Goal: Information Seeking & Learning: Learn about a topic

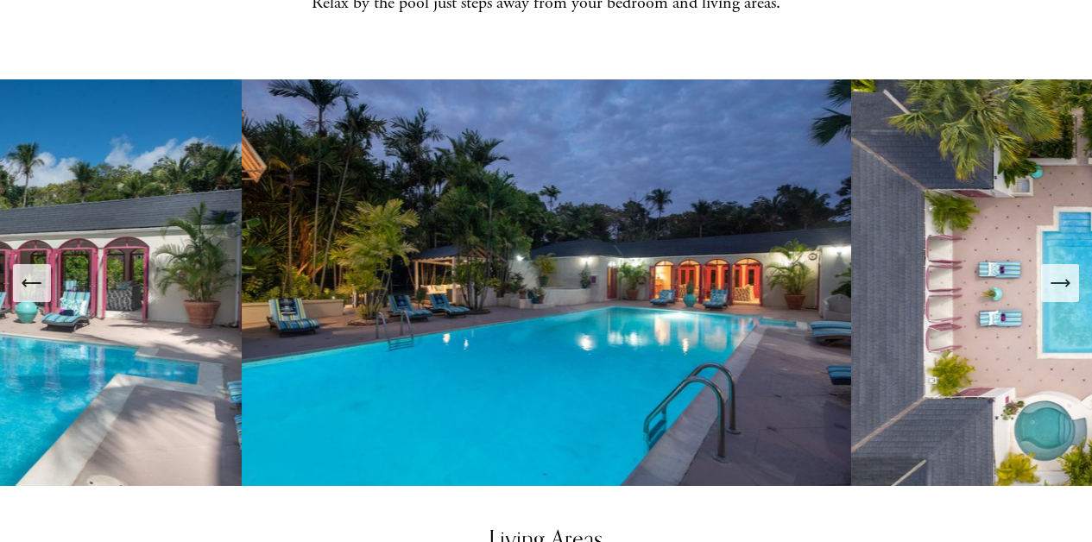
scroll to position [765, 0]
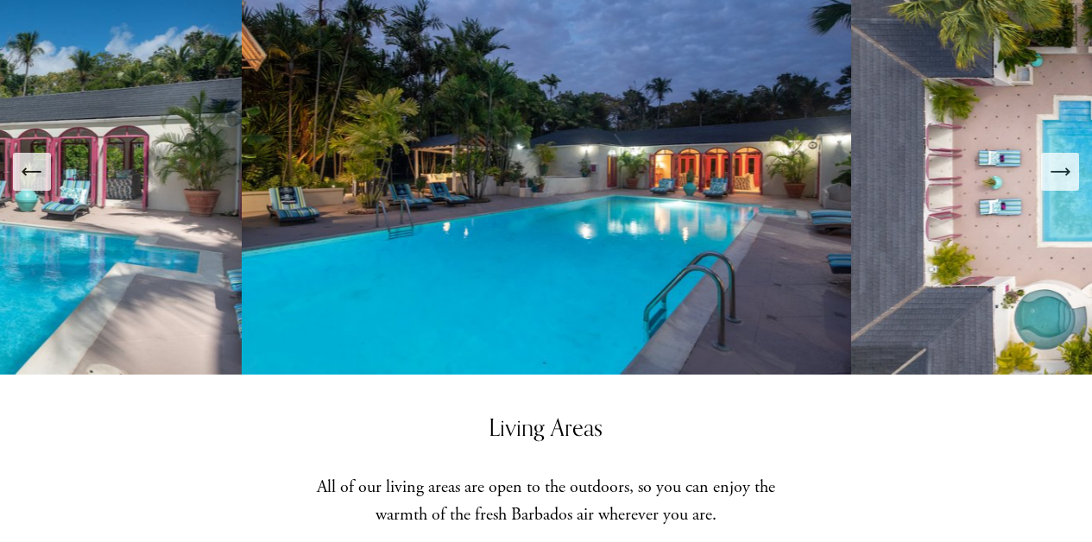
click at [1065, 160] on icon "Next Slide" at bounding box center [1060, 172] width 24 height 24
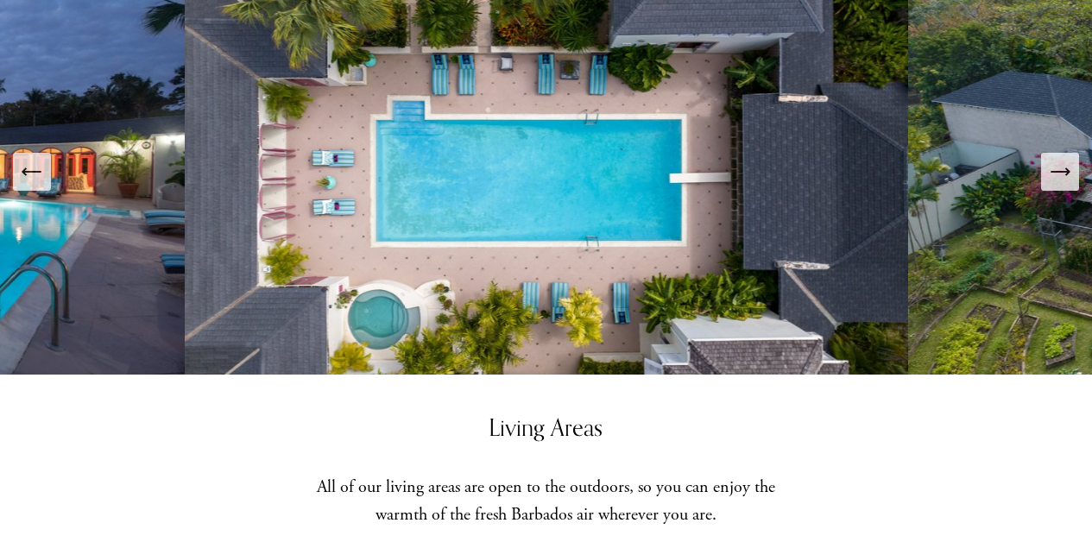
click at [1065, 160] on icon "Next Slide" at bounding box center [1060, 172] width 24 height 24
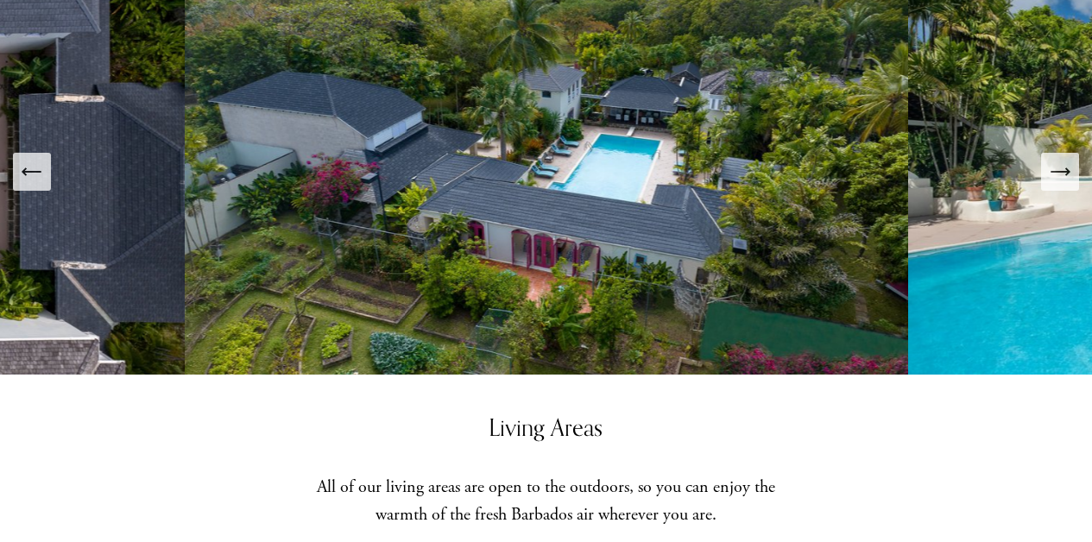
click at [1065, 160] on icon "Next Slide" at bounding box center [1060, 172] width 24 height 24
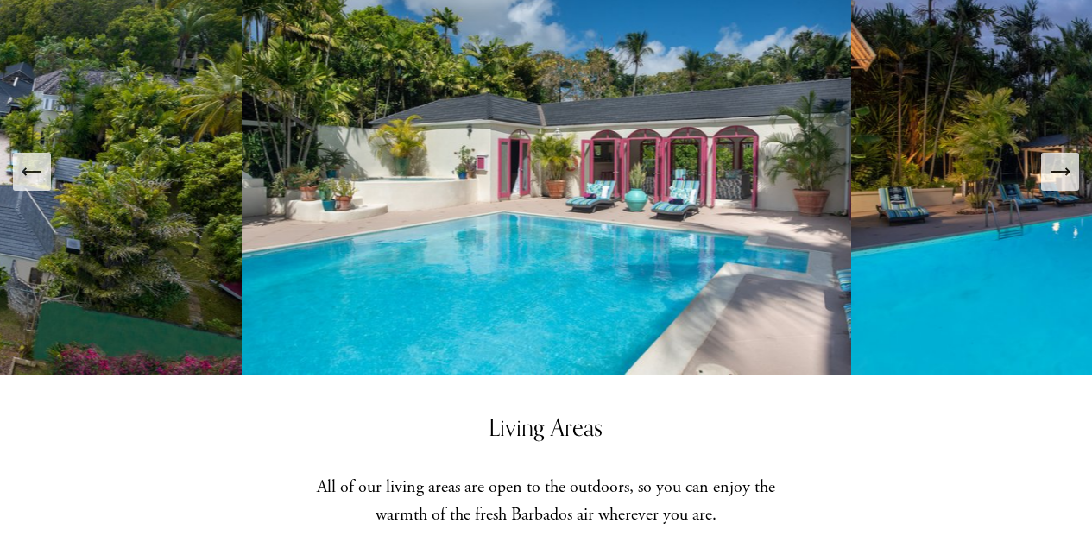
click at [1065, 160] on icon "Next Slide" at bounding box center [1060, 172] width 24 height 24
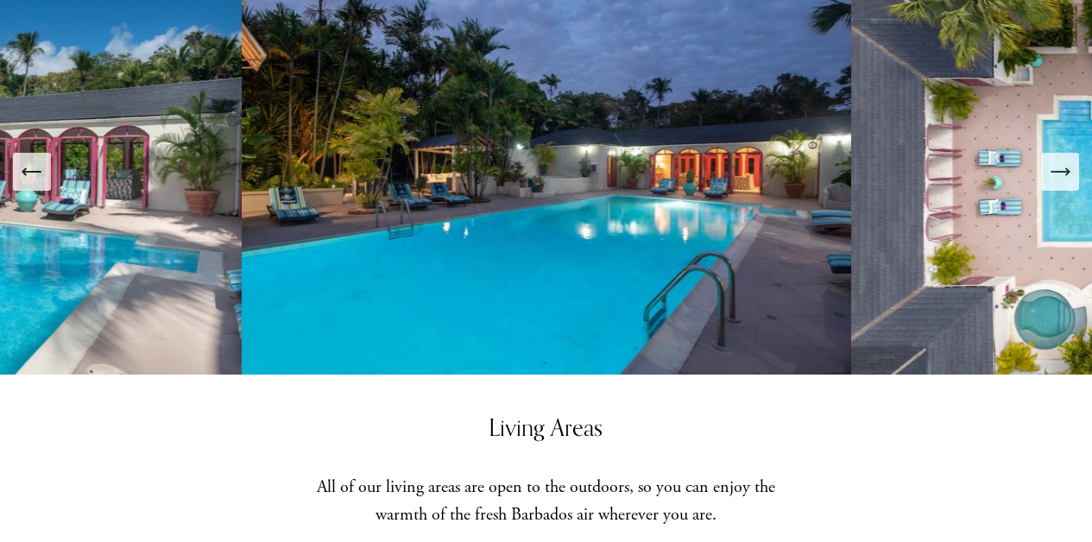
click at [1065, 160] on icon "Next Slide" at bounding box center [1060, 172] width 24 height 24
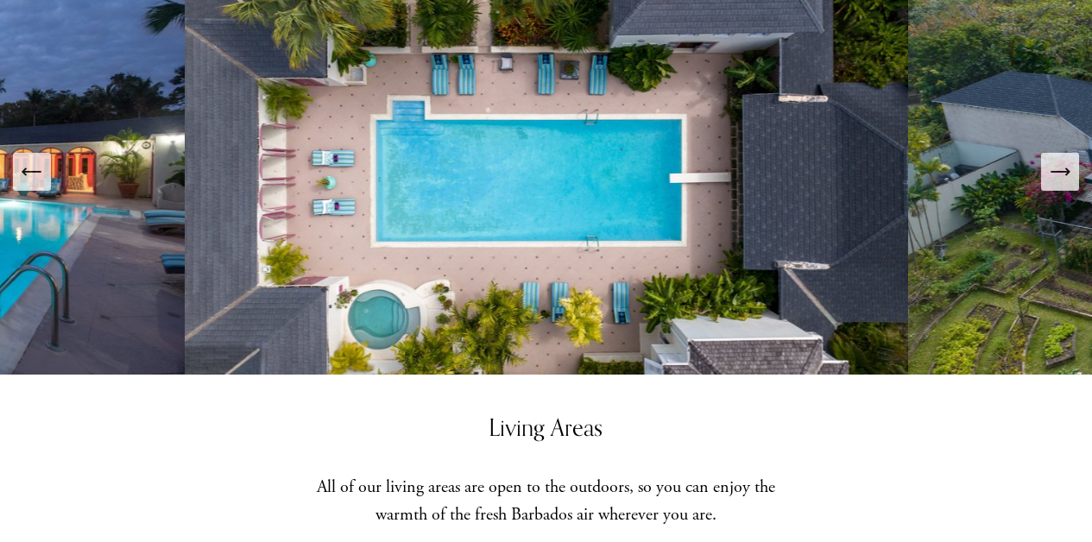
click at [1065, 160] on icon "Next Slide" at bounding box center [1060, 172] width 24 height 24
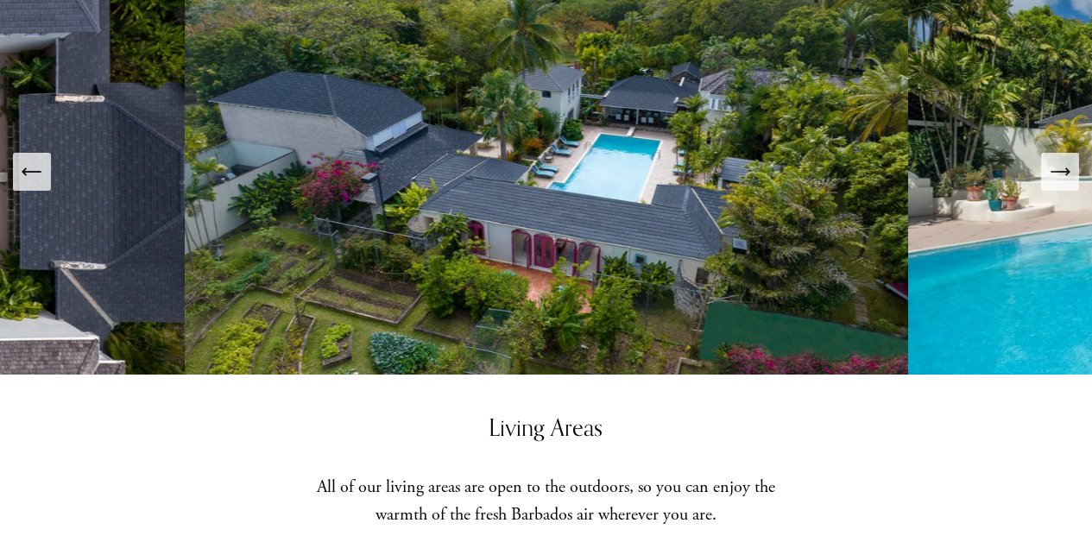
click at [1065, 160] on icon "Next Slide" at bounding box center [1060, 172] width 24 height 24
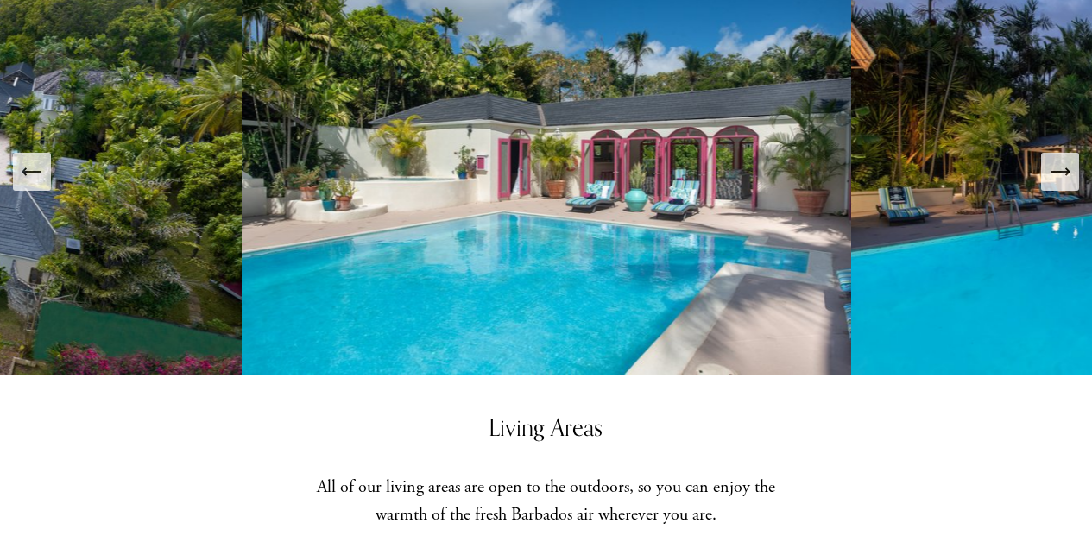
click at [1065, 160] on icon "Next Slide" at bounding box center [1060, 172] width 24 height 24
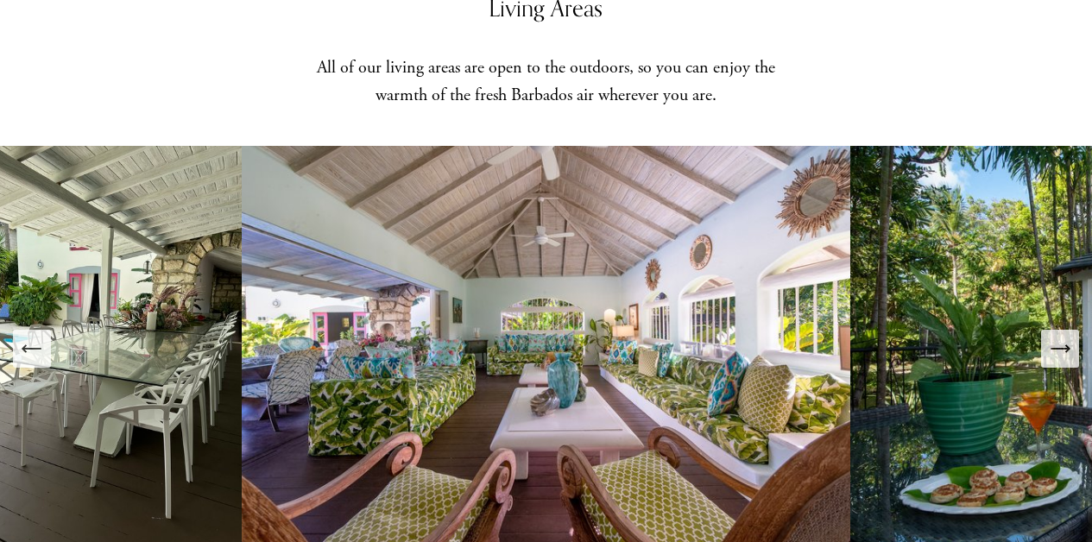
scroll to position [1335, 0]
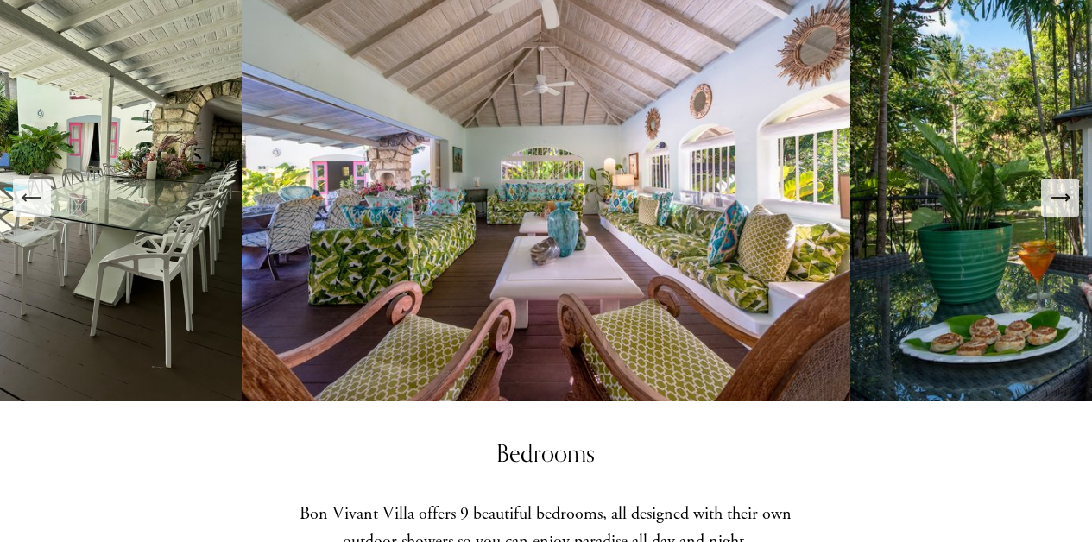
click at [1060, 198] on icon "Next Slide" at bounding box center [1059, 198] width 18 height 0
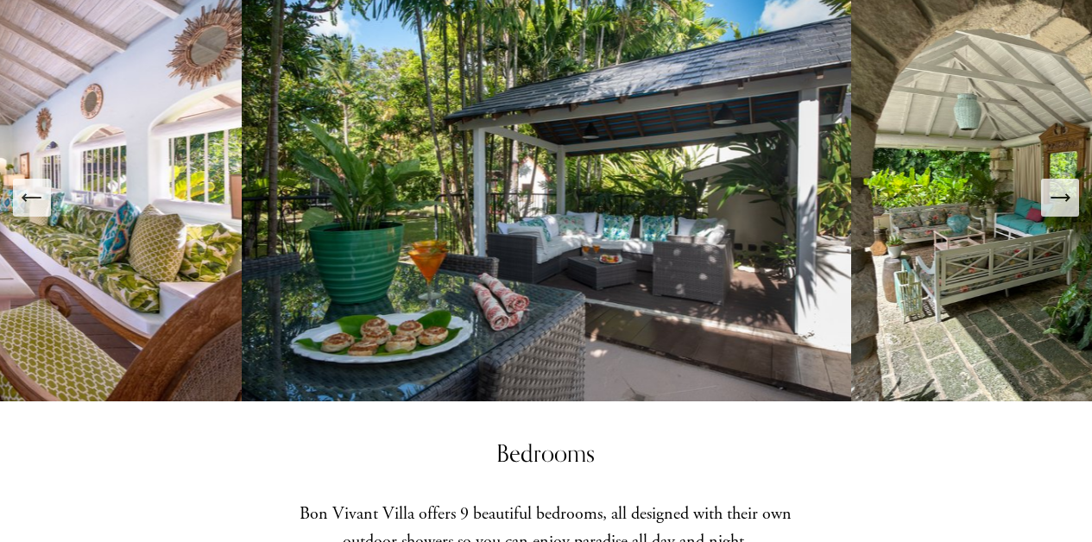
click at [1060, 198] on icon "Next Slide" at bounding box center [1059, 198] width 18 height 0
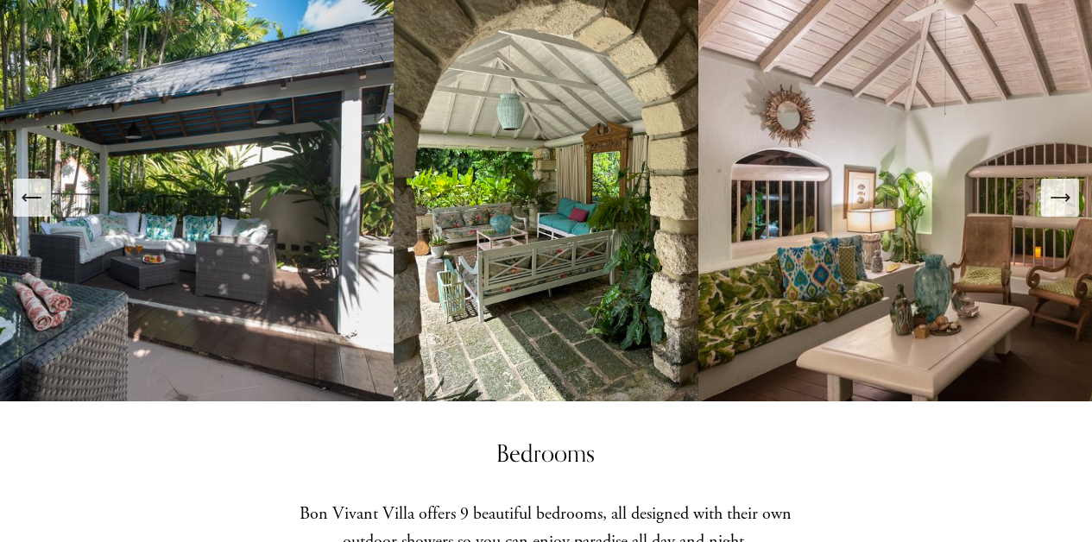
click at [1060, 198] on icon "Next Slide" at bounding box center [1059, 198] width 18 height 0
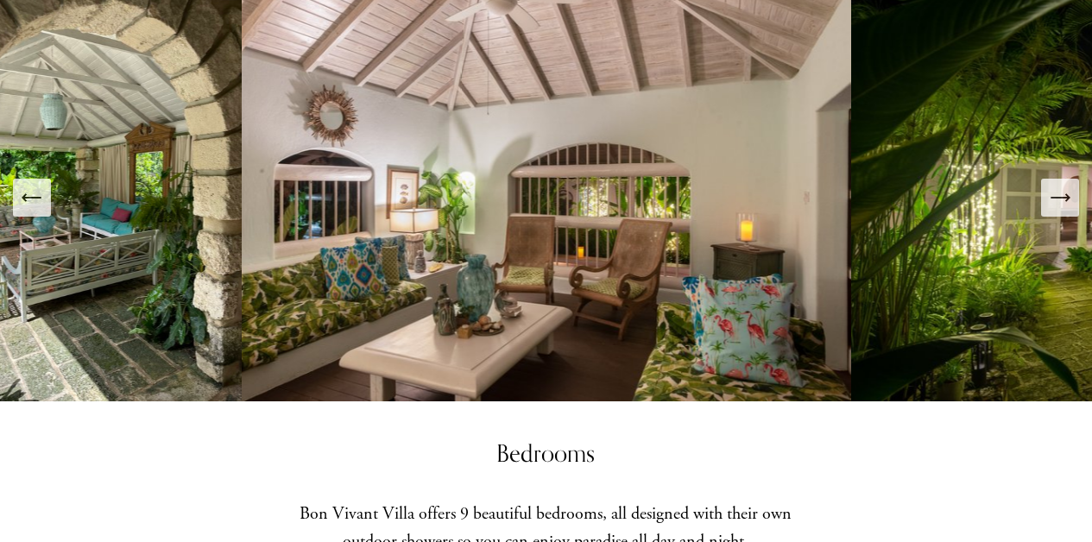
click at [1060, 198] on icon "Next Slide" at bounding box center [1059, 198] width 18 height 0
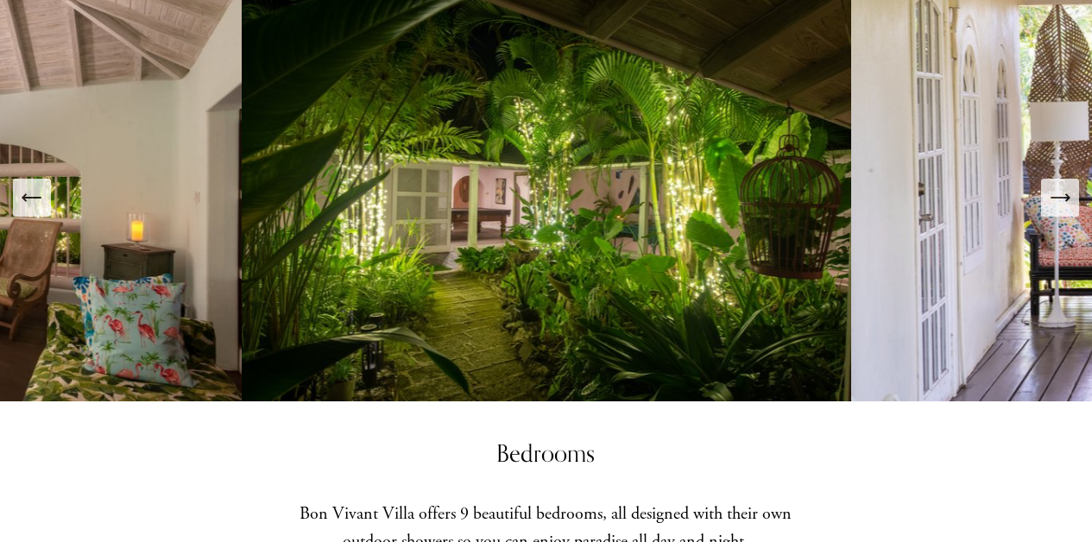
click at [1060, 198] on icon "Next Slide" at bounding box center [1059, 198] width 18 height 0
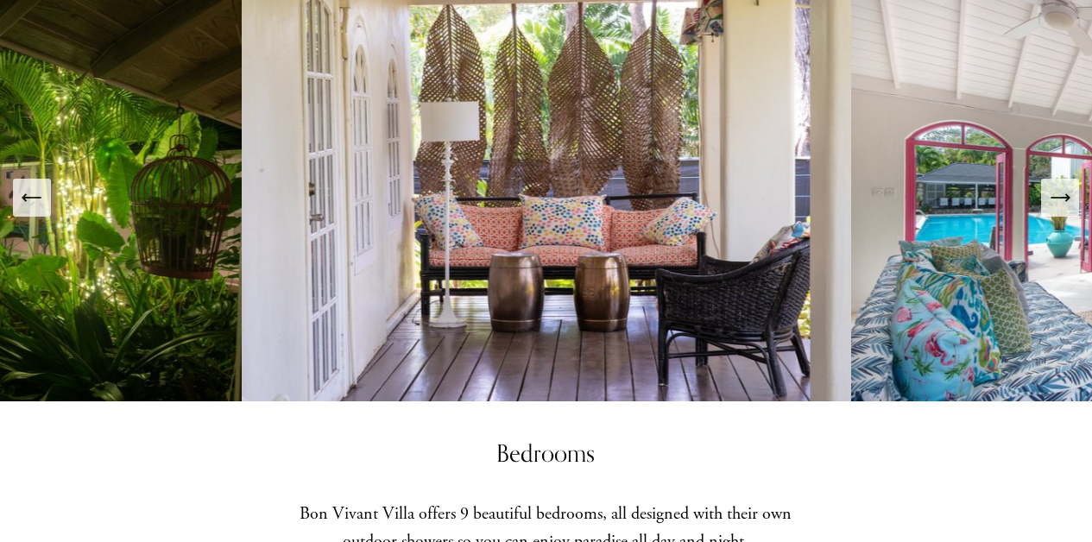
click at [1060, 198] on icon "Next Slide" at bounding box center [1059, 198] width 18 height 0
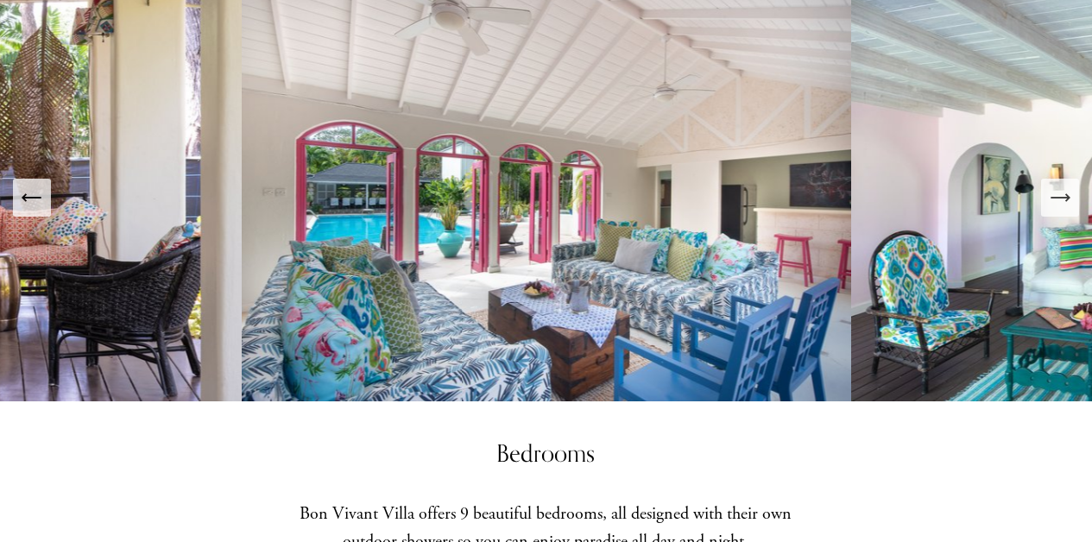
click at [1060, 198] on icon "Next Slide" at bounding box center [1059, 198] width 18 height 0
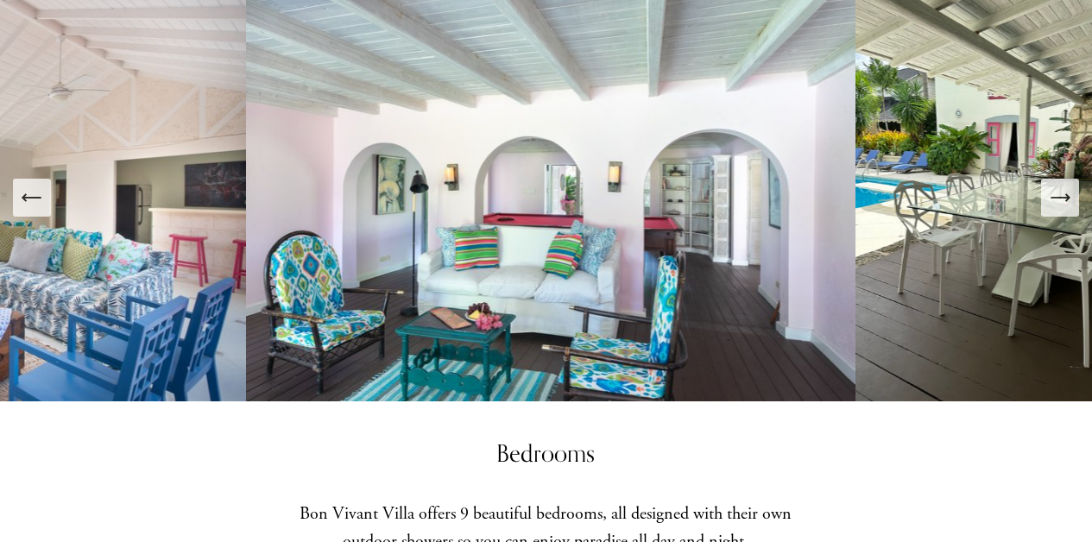
click at [1060, 198] on icon "Next Slide" at bounding box center [1059, 198] width 18 height 0
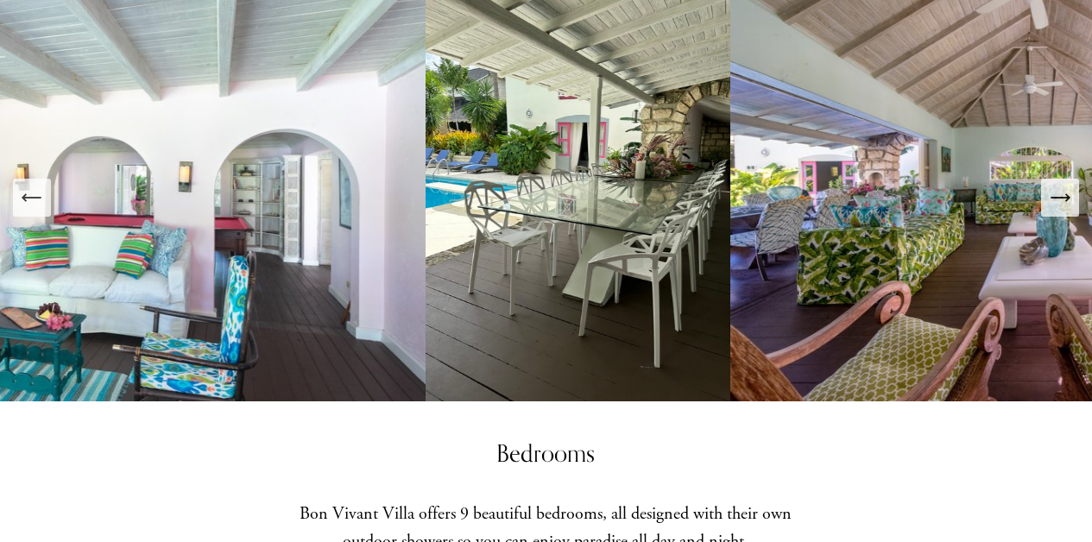
click at [1060, 198] on icon "Next Slide" at bounding box center [1059, 198] width 18 height 0
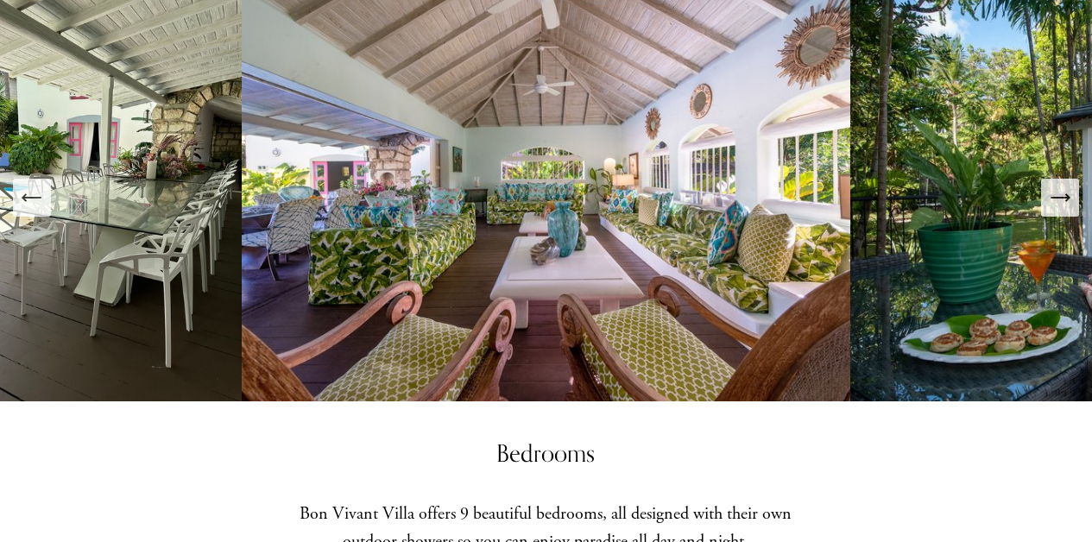
click at [1060, 198] on icon "Next Slide" at bounding box center [1059, 198] width 18 height 0
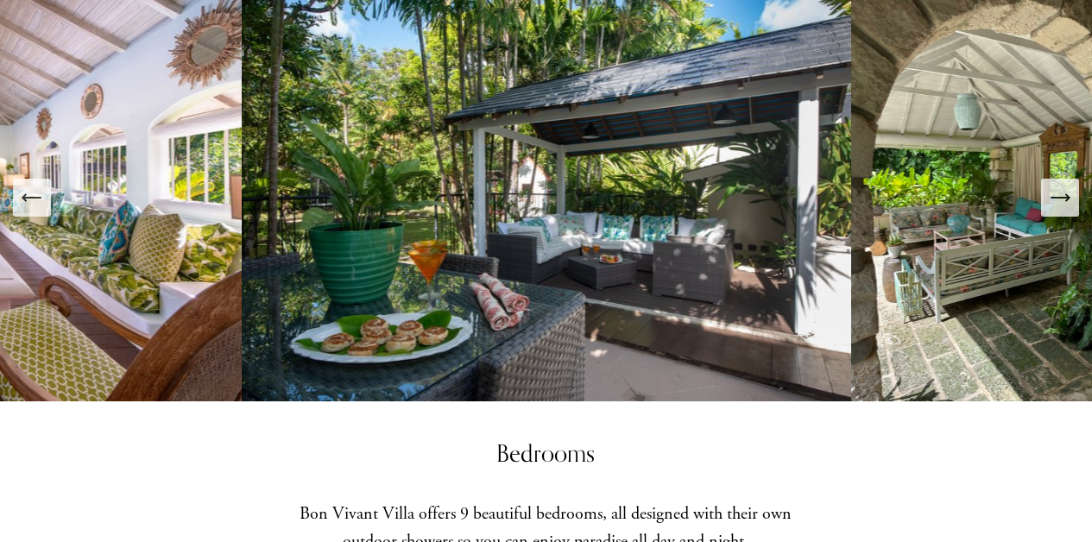
click at [1060, 198] on icon "Next Slide" at bounding box center [1059, 198] width 18 height 0
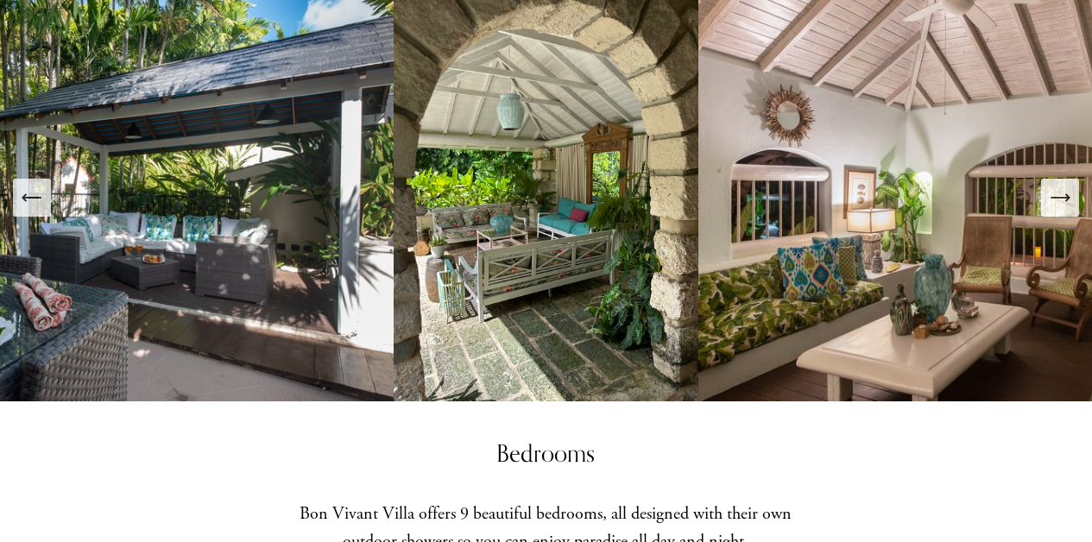
click at [1060, 198] on icon "Next Slide" at bounding box center [1059, 198] width 18 height 0
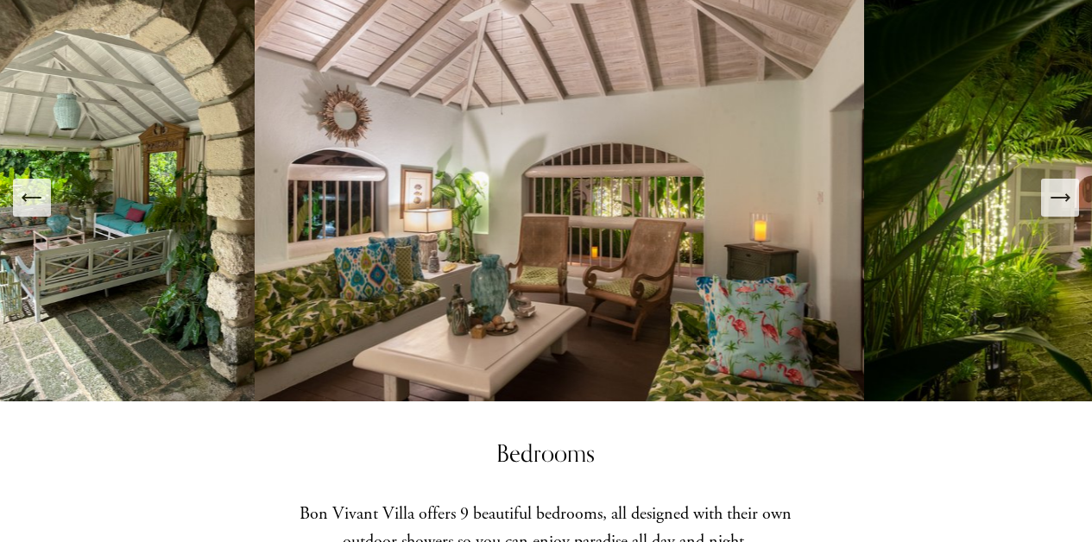
click at [1060, 198] on icon "Next Slide" at bounding box center [1059, 198] width 18 height 0
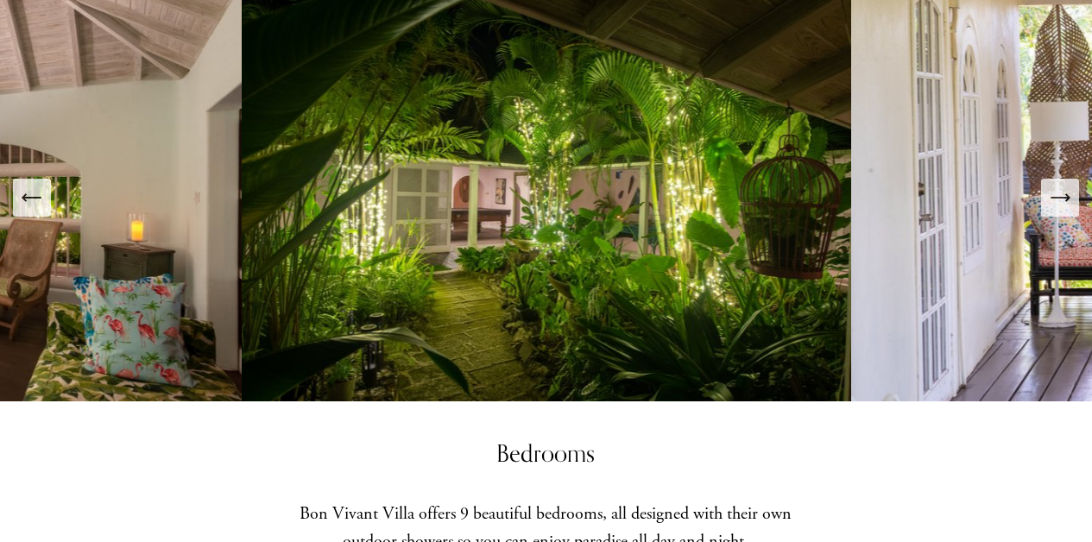
click at [1060, 198] on icon "Next Slide" at bounding box center [1059, 198] width 18 height 0
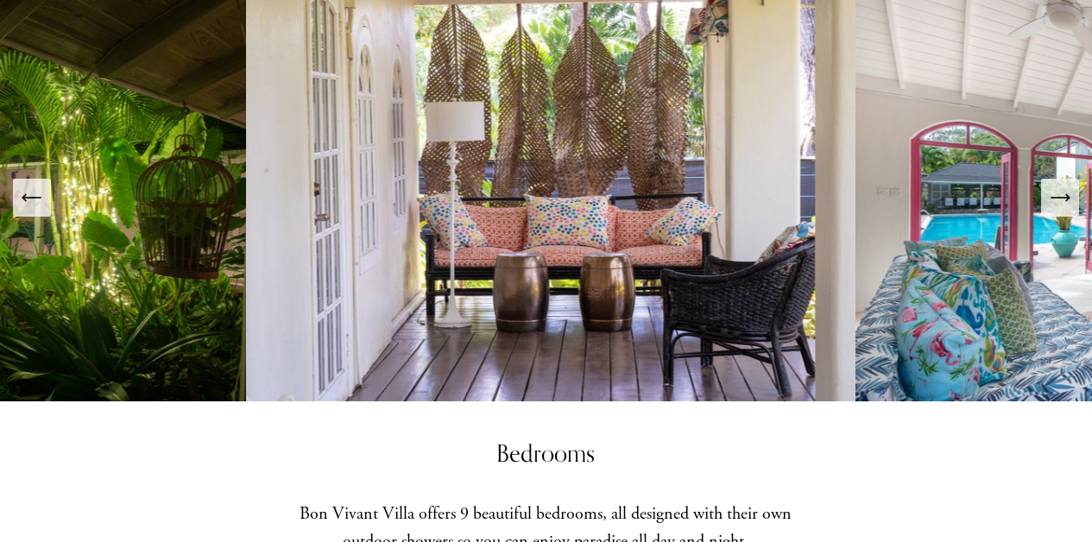
click at [1060, 198] on icon "Next Slide" at bounding box center [1059, 198] width 18 height 0
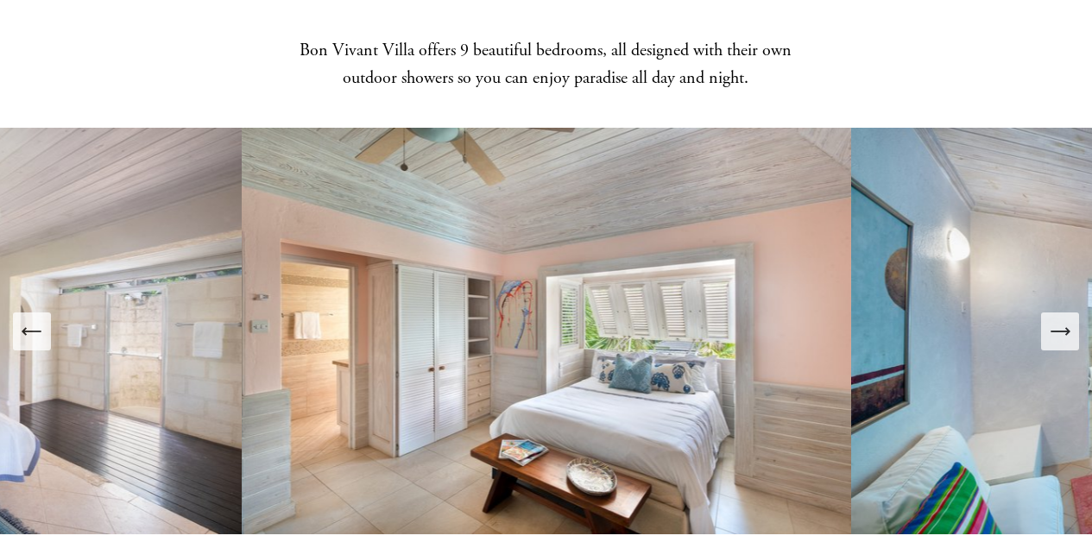
scroll to position [1843, 0]
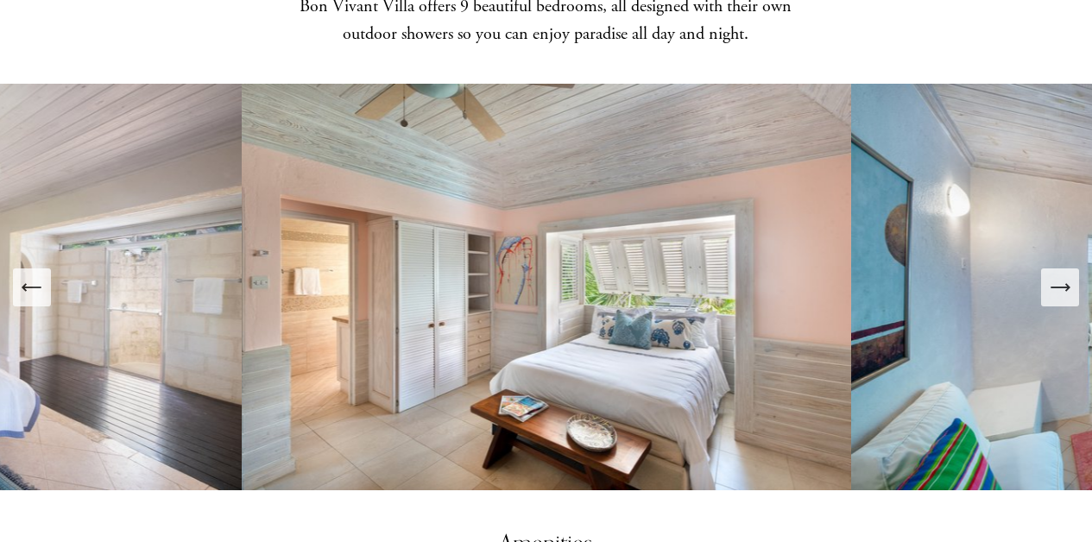
click at [1060, 276] on icon "Next Slide" at bounding box center [1060, 287] width 24 height 24
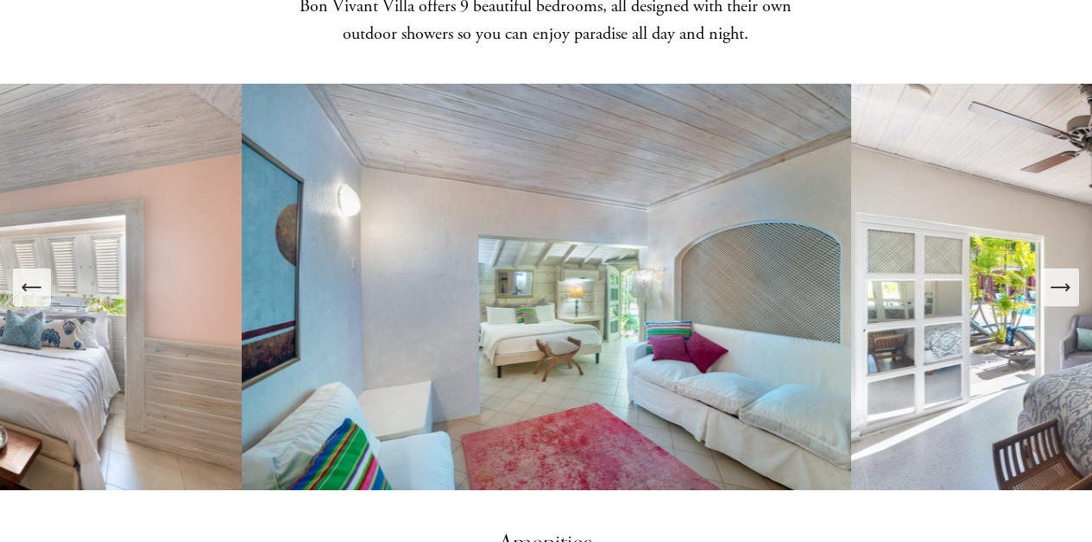
click at [1060, 276] on icon "Next Slide" at bounding box center [1060, 287] width 24 height 24
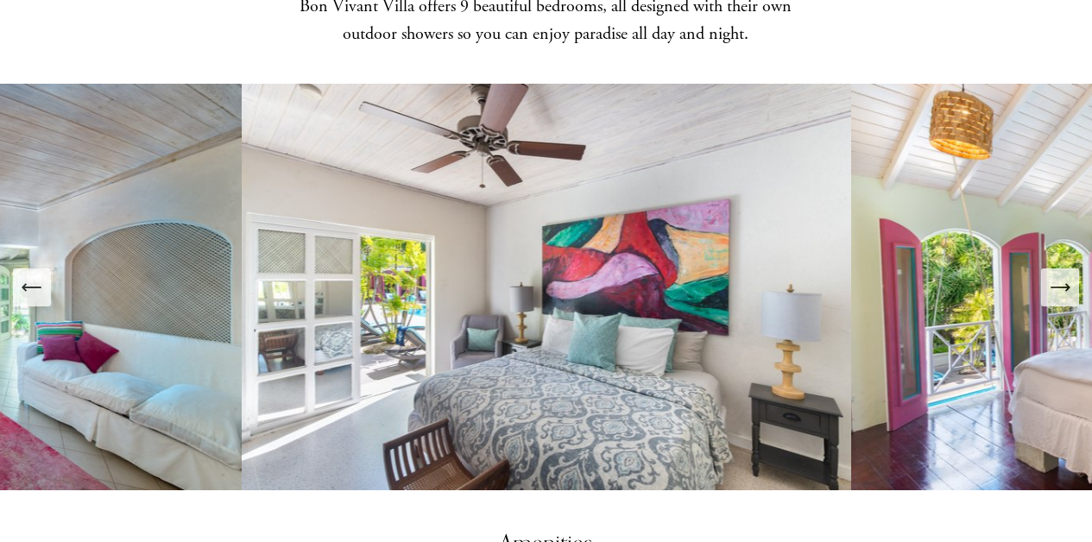
click at [1060, 276] on icon "Next Slide" at bounding box center [1060, 287] width 24 height 24
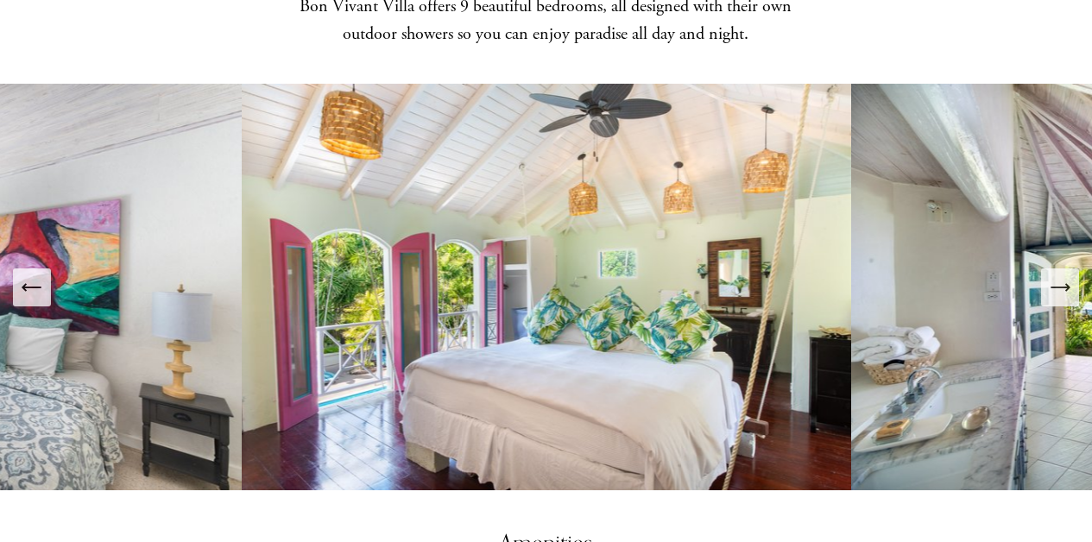
click at [1060, 276] on icon "Next Slide" at bounding box center [1060, 287] width 24 height 24
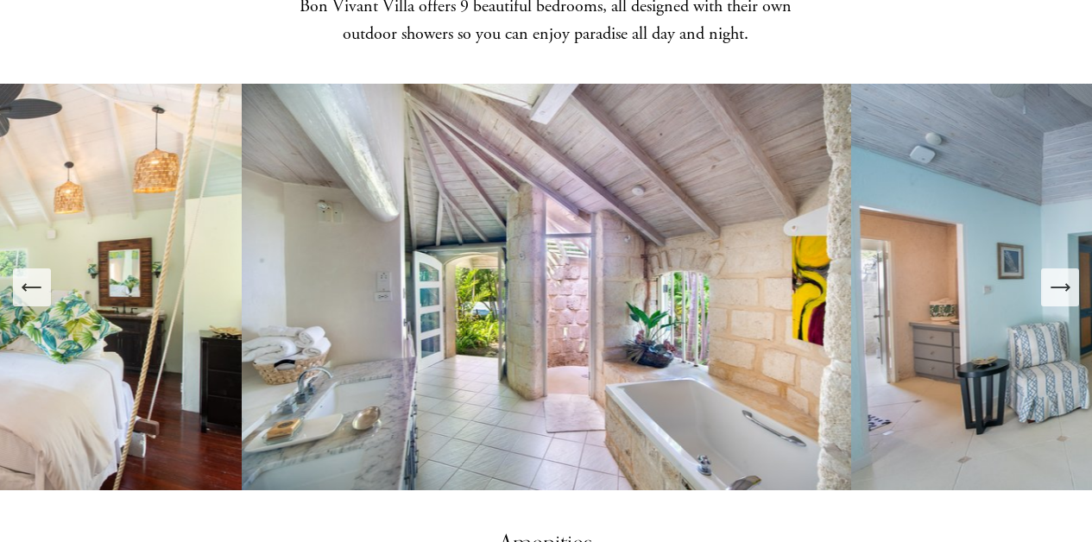
click at [1060, 276] on icon "Next Slide" at bounding box center [1060, 287] width 24 height 24
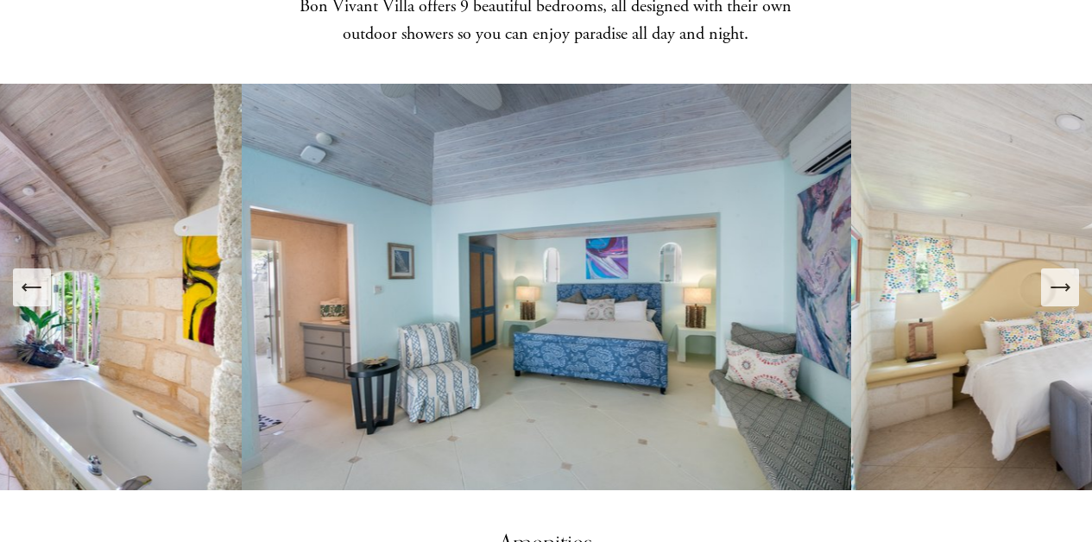
click at [1060, 276] on icon "Next Slide" at bounding box center [1060, 287] width 24 height 24
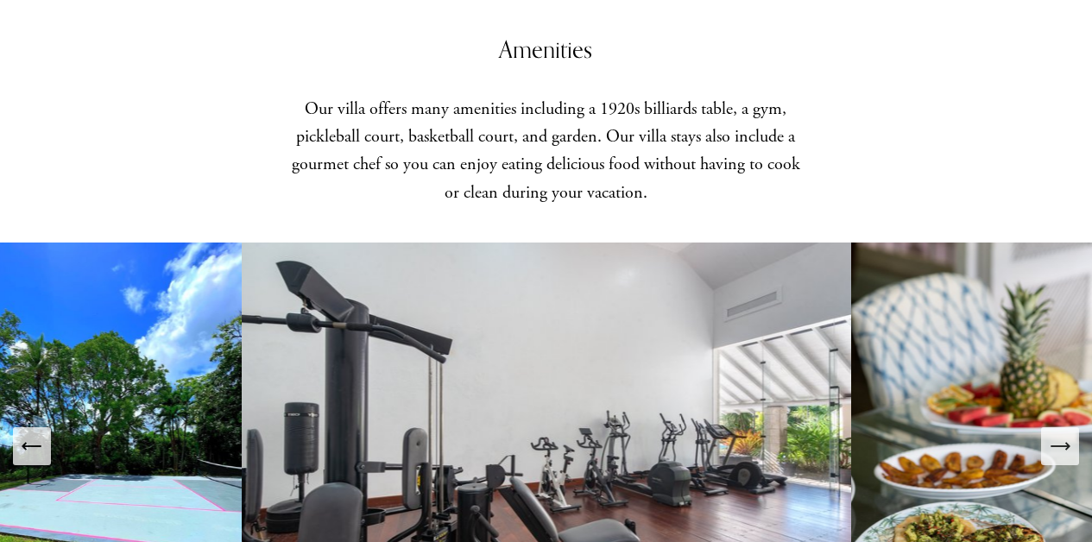
scroll to position [2493, 0]
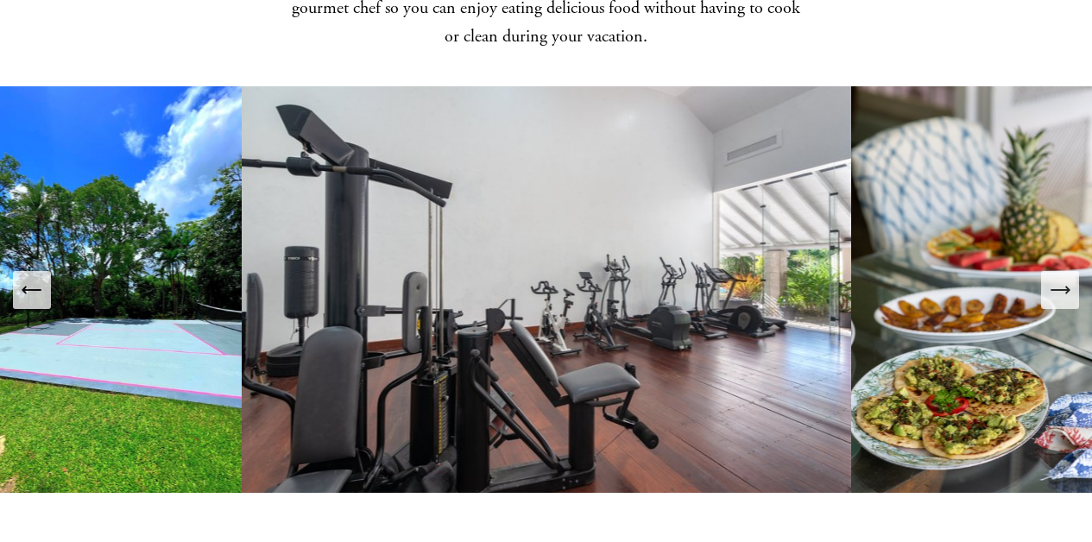
click at [1051, 282] on icon "Next Slide" at bounding box center [1060, 290] width 24 height 24
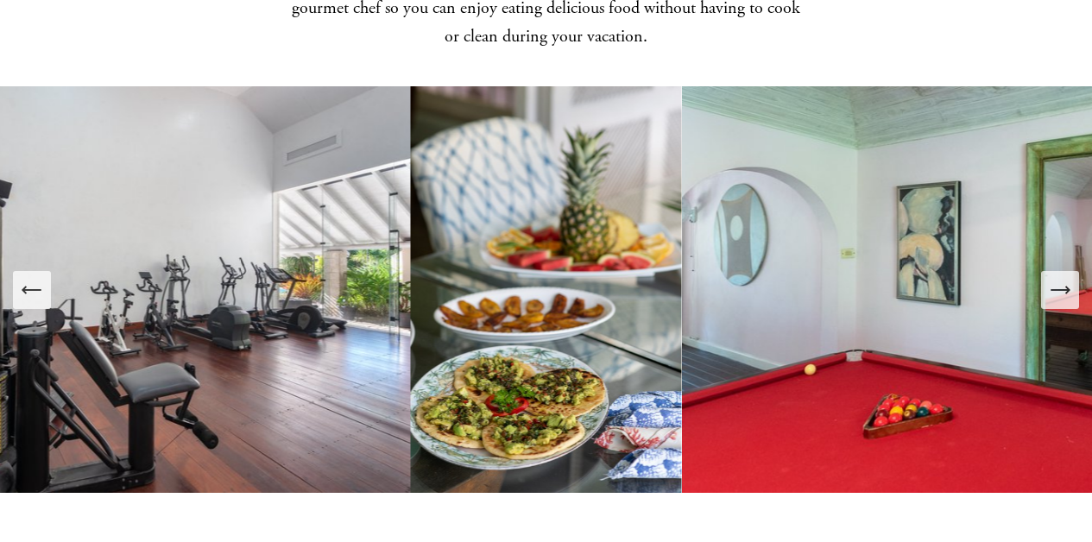
click at [1051, 282] on icon "Next Slide" at bounding box center [1060, 290] width 24 height 24
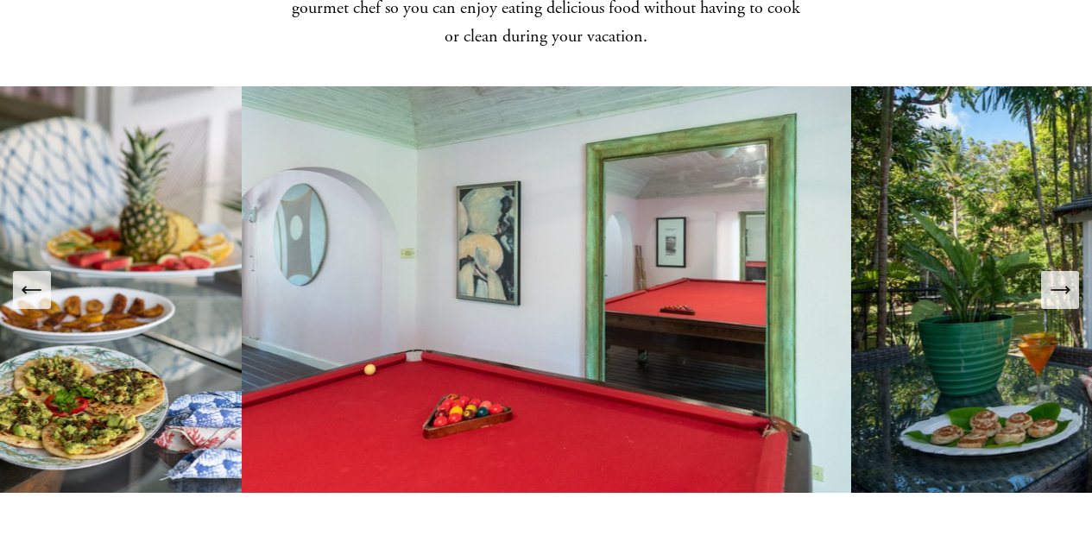
click at [1051, 282] on icon "Next Slide" at bounding box center [1060, 290] width 24 height 24
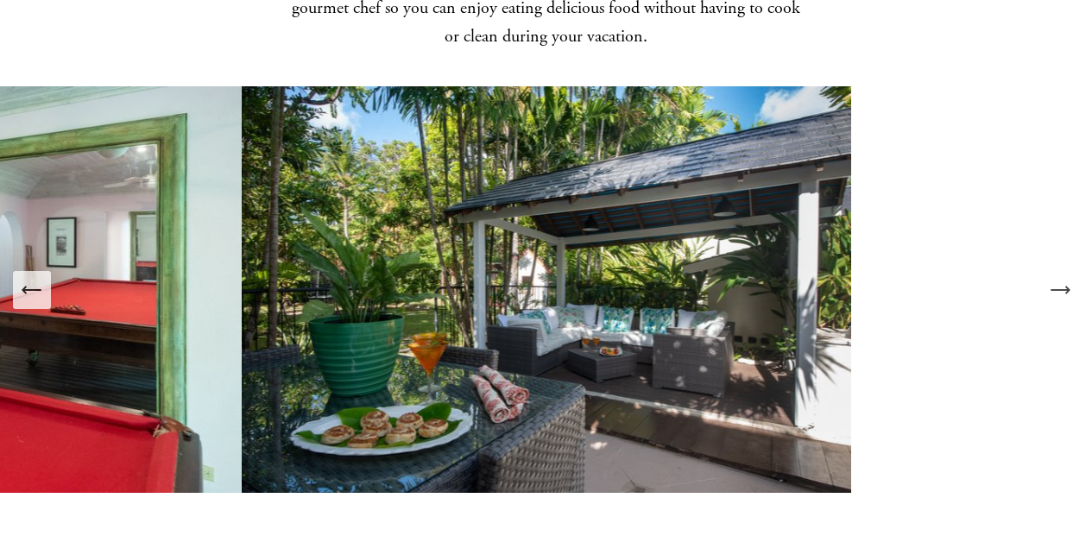
click at [1051, 282] on icon "Next Slide" at bounding box center [1060, 290] width 24 height 24
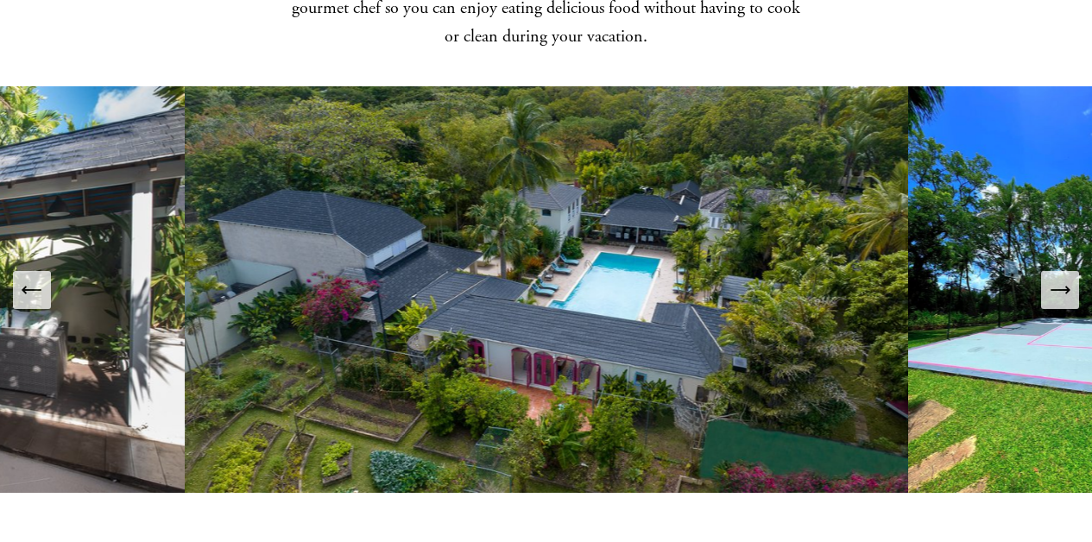
click at [1051, 282] on icon "Next Slide" at bounding box center [1060, 290] width 24 height 24
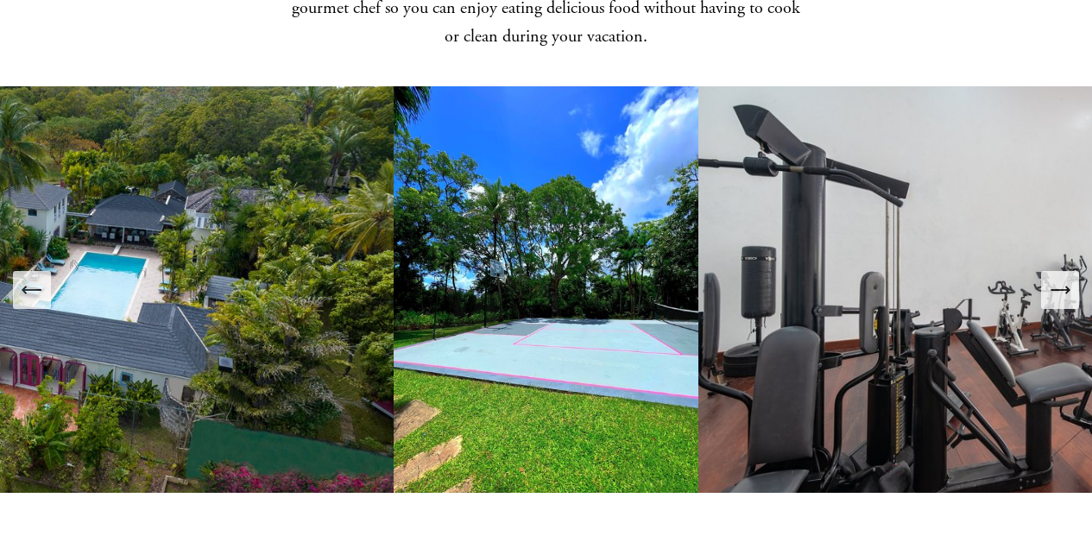
click at [584, 316] on img at bounding box center [546, 289] width 305 height 407
click at [1054, 278] on icon "Next Slide" at bounding box center [1060, 290] width 24 height 24
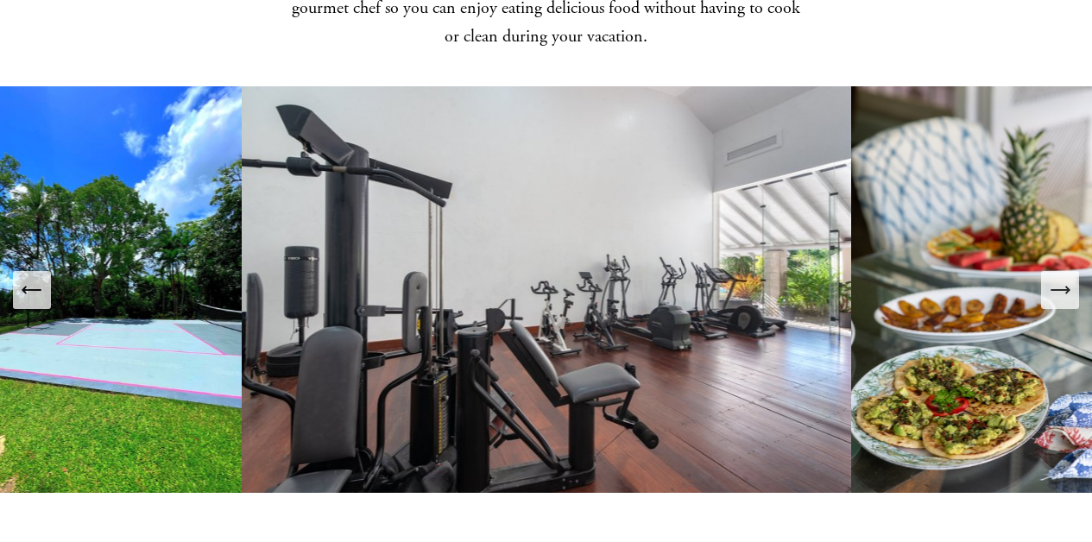
click at [1054, 278] on icon "Next Slide" at bounding box center [1060, 290] width 24 height 24
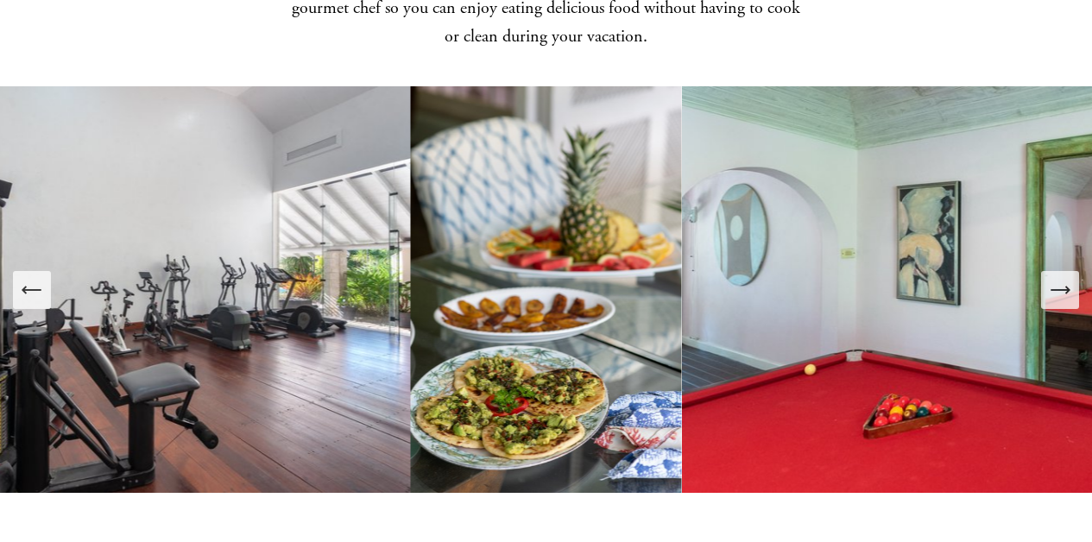
click at [1054, 278] on icon "Next Slide" at bounding box center [1060, 290] width 24 height 24
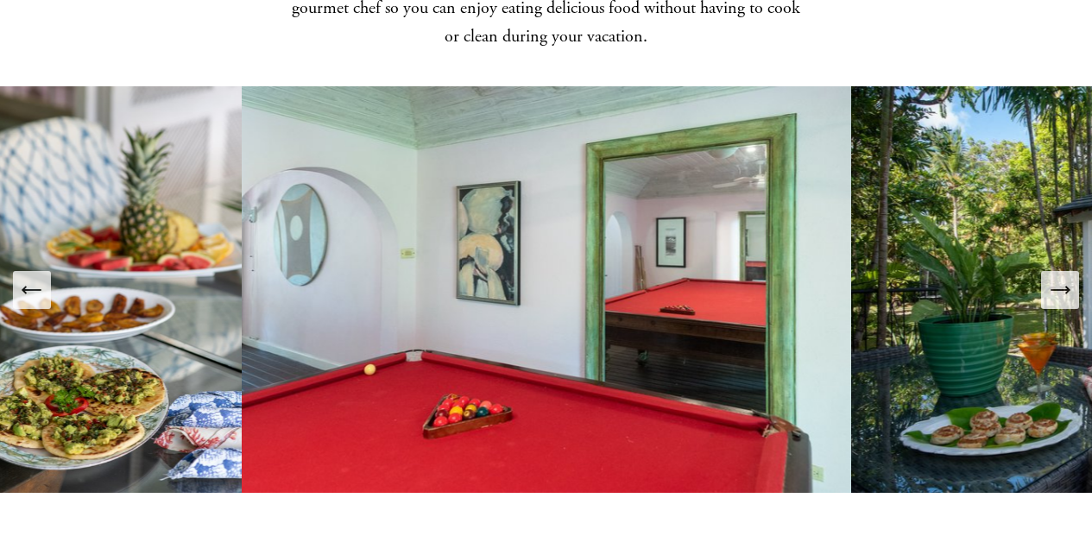
click at [1054, 278] on icon "Next Slide" at bounding box center [1060, 290] width 24 height 24
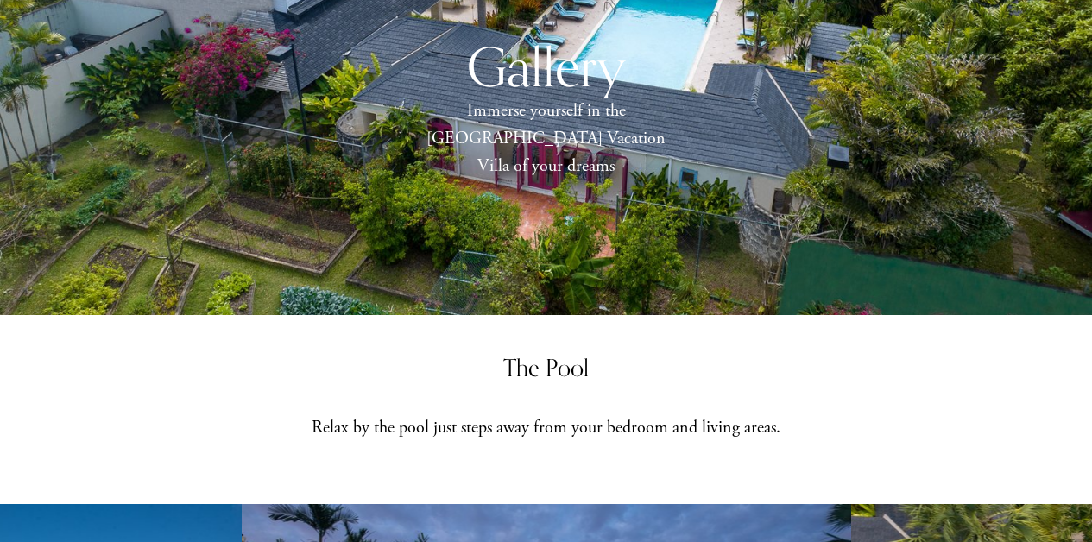
scroll to position [0, 0]
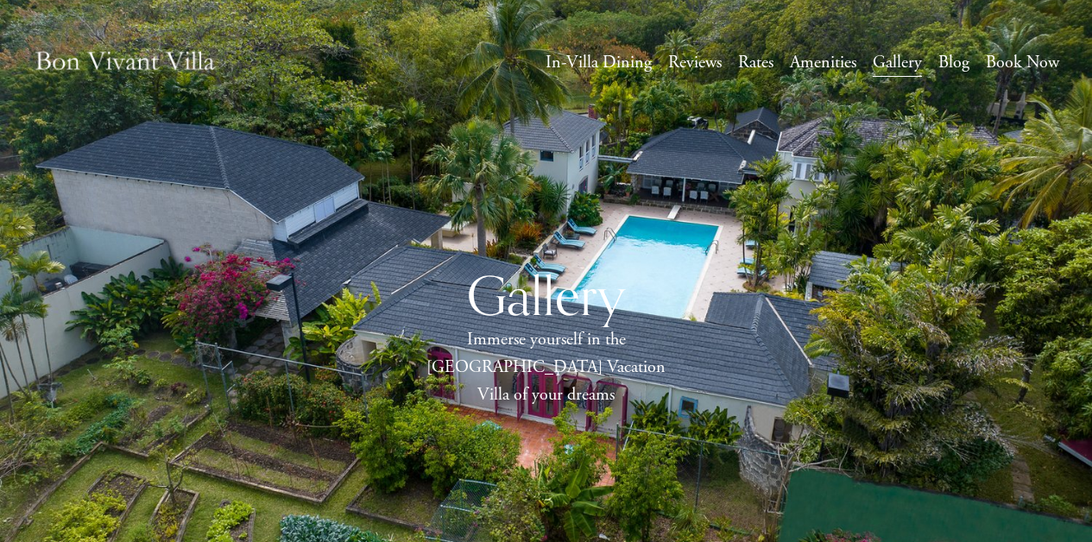
click at [760, 66] on link "Rates" at bounding box center [755, 62] width 35 height 31
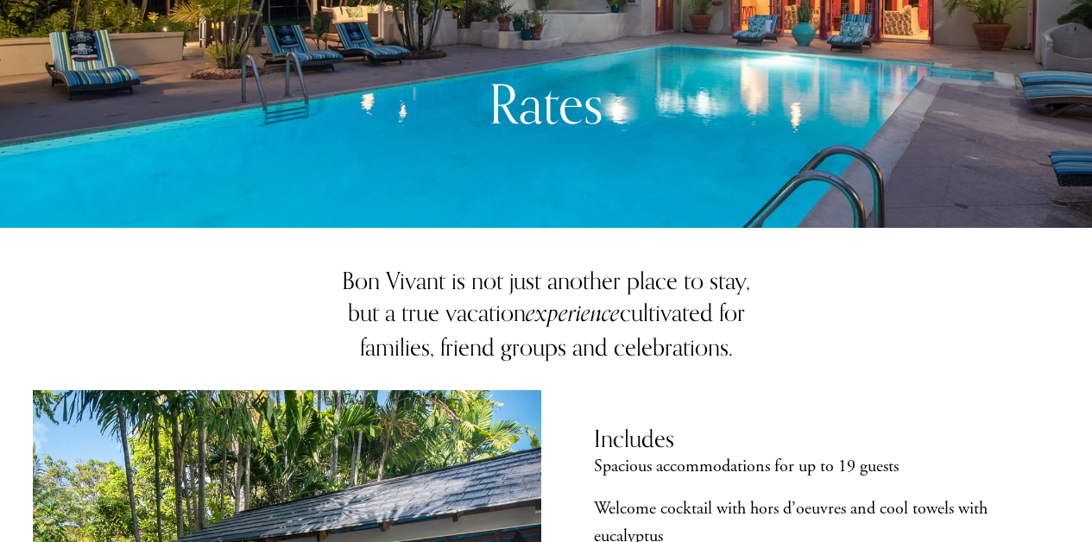
scroll to position [356, 0]
